Goal: Transaction & Acquisition: Purchase product/service

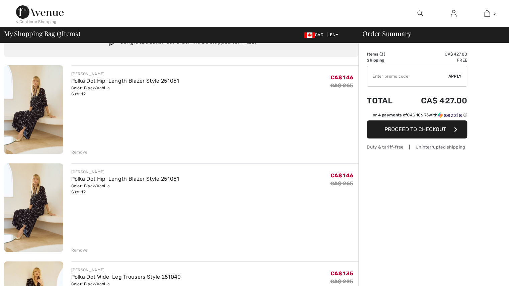
scroll to position [33, 0]
click at [77, 150] on div "Remove" at bounding box center [79, 152] width 16 height 6
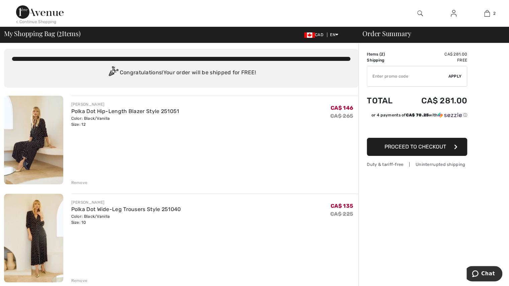
scroll to position [0, 0]
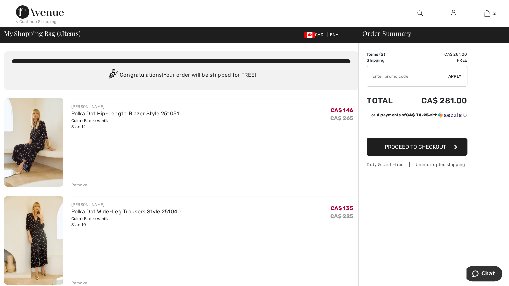
click at [29, 23] on div "< Continue Shopping" at bounding box center [36, 22] width 40 height 6
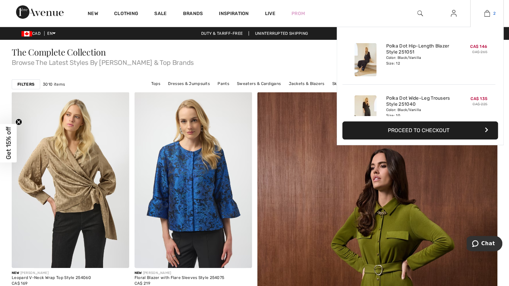
click at [487, 17] on img at bounding box center [487, 13] width 6 height 8
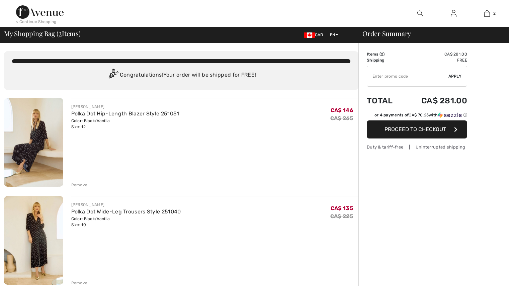
click at [423, 83] on input "TEXT" at bounding box center [407, 76] width 81 height 20
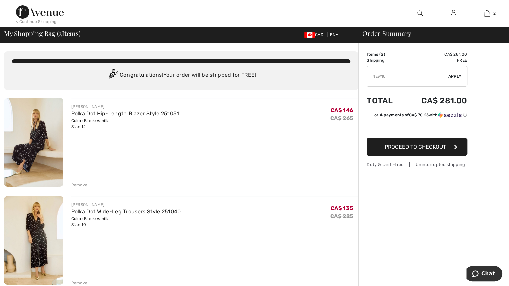
type input "NEW10"
click at [452, 76] on span "Apply" at bounding box center [454, 76] width 13 height 6
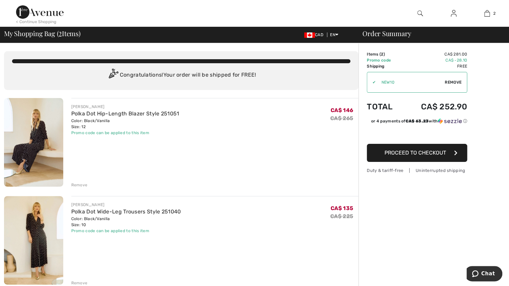
click at [448, 154] on button "Proceed to Checkout" at bounding box center [417, 153] width 100 height 18
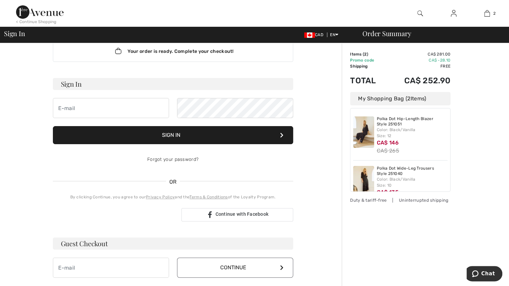
scroll to position [67, 0]
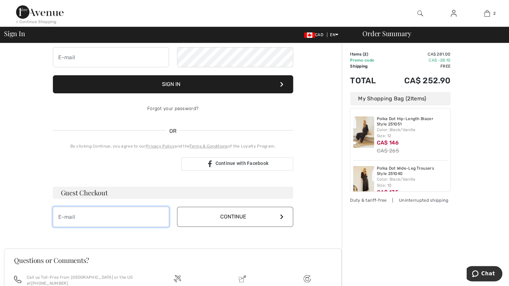
click at [107, 212] on input "email" at bounding box center [111, 217] width 116 height 20
type input "[EMAIL_ADDRESS][DOMAIN_NAME]"
click at [204, 209] on button "Continue" at bounding box center [235, 217] width 116 height 20
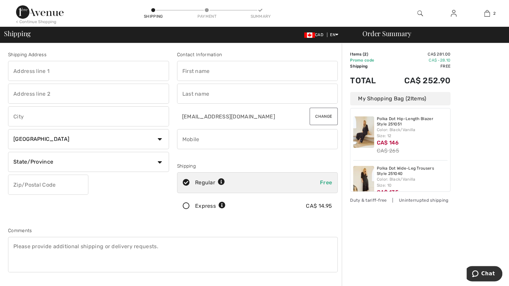
click at [49, 69] on input "text" at bounding box center [88, 71] width 161 height 20
type input "2405 Kamloops Street PH6"
type input "Vancouver"
select select "BC"
type input "V5M4V6"
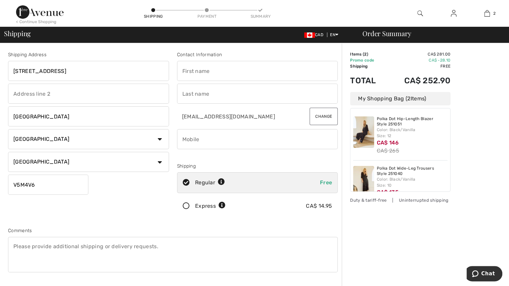
type input "Chelsea"
type input "Siler"
type input "6042408649"
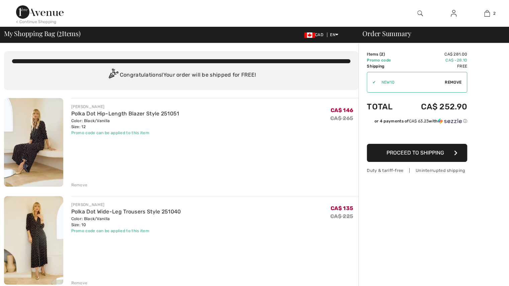
click at [446, 84] on span "Remove" at bounding box center [453, 82] width 17 height 6
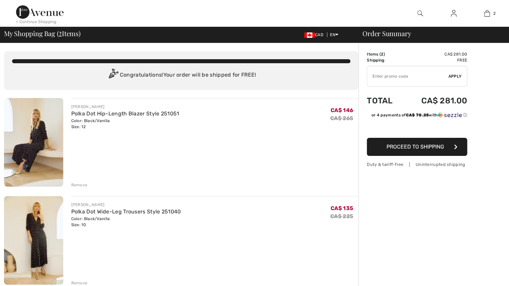
click at [406, 82] on input "TEXT" at bounding box center [407, 76] width 81 height 20
click at [452, 77] on span "Apply" at bounding box center [454, 76] width 13 height 6
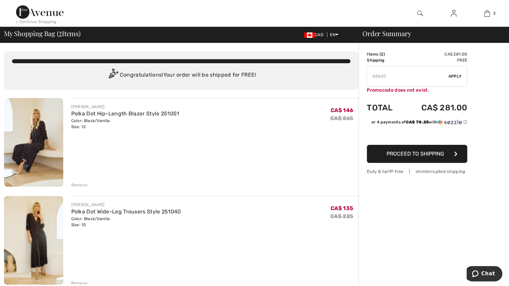
click at [415, 74] on input "TEXT" at bounding box center [407, 76] width 81 height 20
type input "NEW15"
click at [451, 76] on span "Apply" at bounding box center [454, 76] width 13 height 6
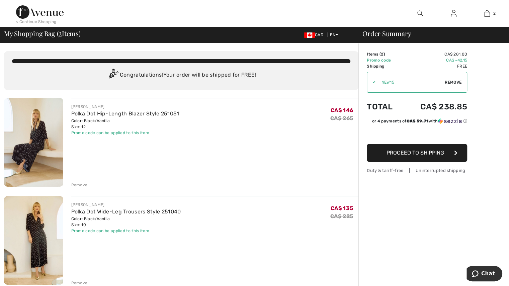
click at [423, 153] on span "Proceed to Shipping" at bounding box center [415, 153] width 58 height 6
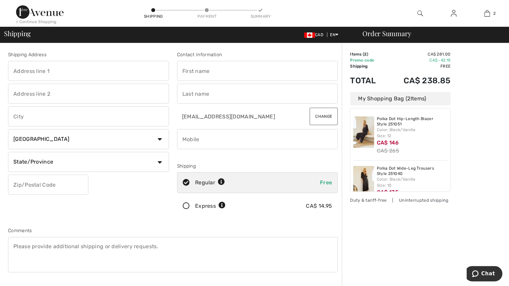
click at [50, 75] on input "text" at bounding box center [88, 71] width 161 height 20
type input "[STREET_ADDRESS]"
type input "[GEOGRAPHIC_DATA]"
select select "BC"
type input "V5M4V6"
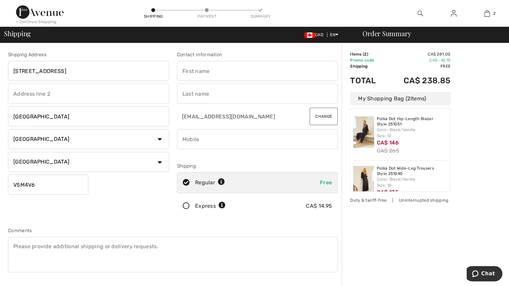
type input "Chelsea"
type input "Siler"
type input "6042408649"
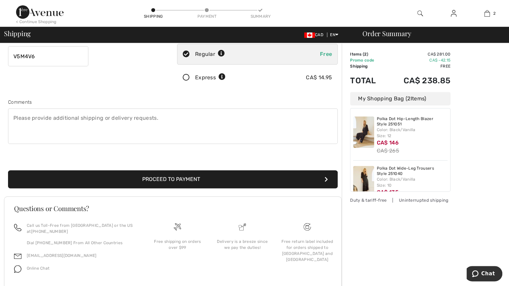
scroll to position [134, 0]
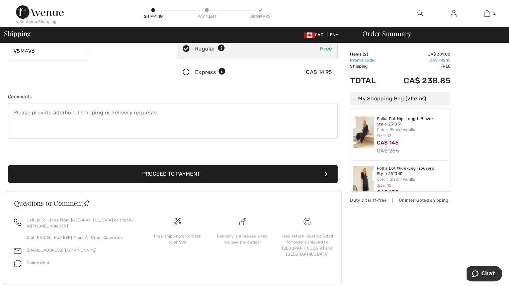
click at [213, 168] on button "Proceed to Payment" at bounding box center [173, 174] width 330 height 18
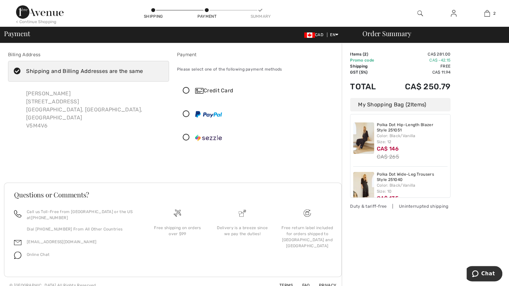
click at [185, 90] on icon at bounding box center [186, 90] width 18 height 7
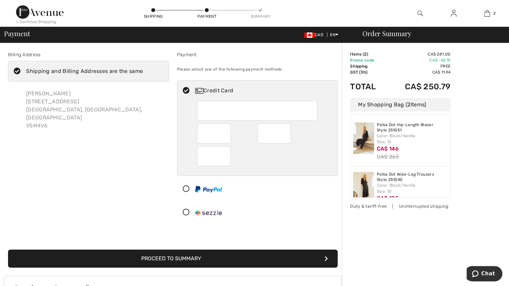
click at [222, 257] on button "Proceed to Summary" at bounding box center [173, 259] width 330 height 18
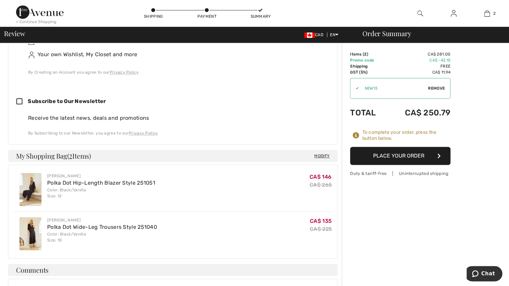
scroll to position [301, 0]
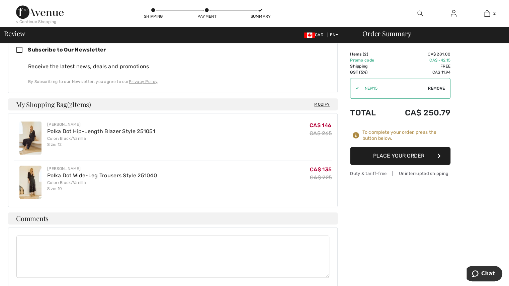
click at [427, 157] on button "Place Your Order" at bounding box center [400, 156] width 100 height 18
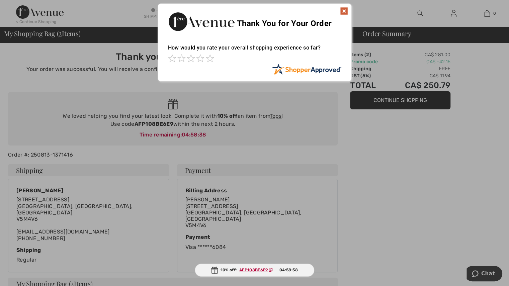
click at [344, 10] on img at bounding box center [344, 11] width 8 height 8
